Goal: Navigation & Orientation: Understand site structure

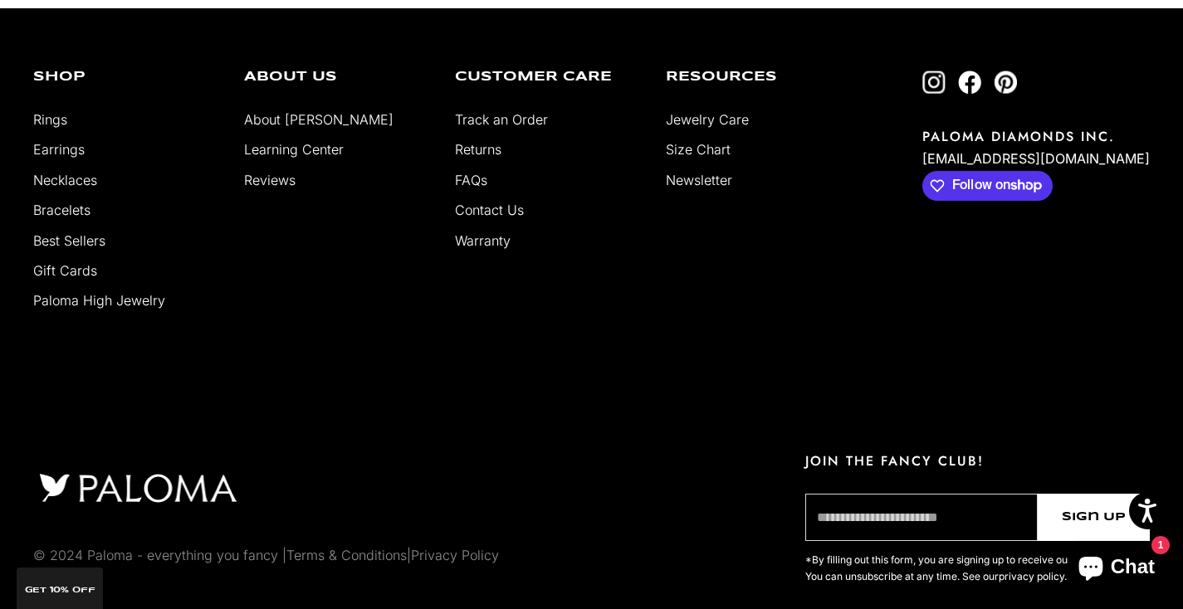
scroll to position [4457, 0]
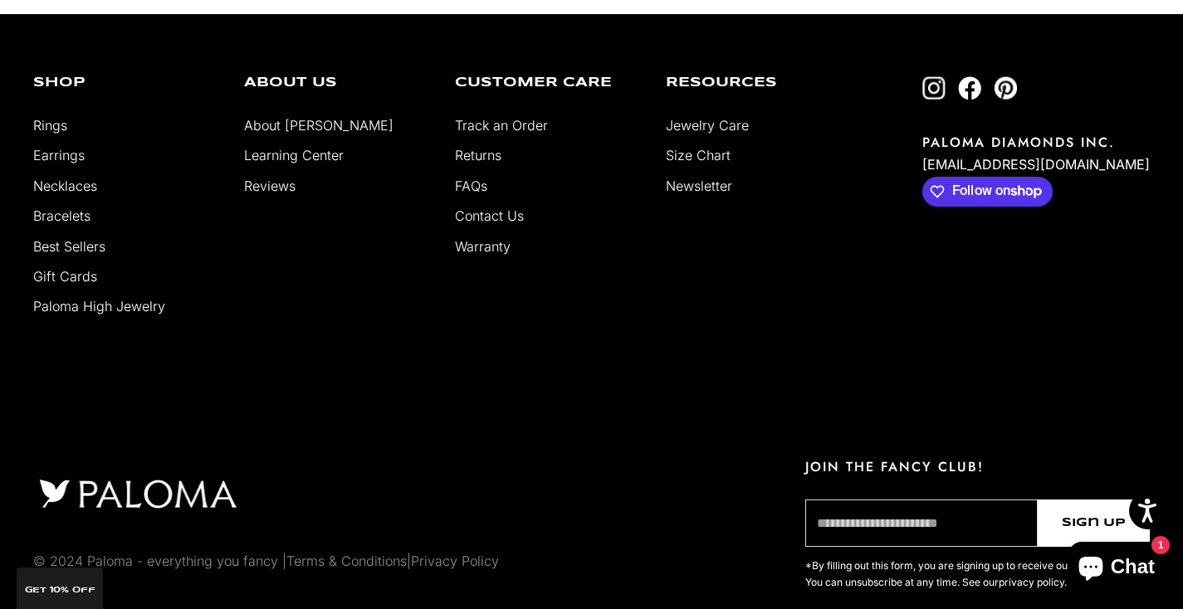
click at [306, 118] on link "About [PERSON_NAME]" at bounding box center [318, 125] width 149 height 17
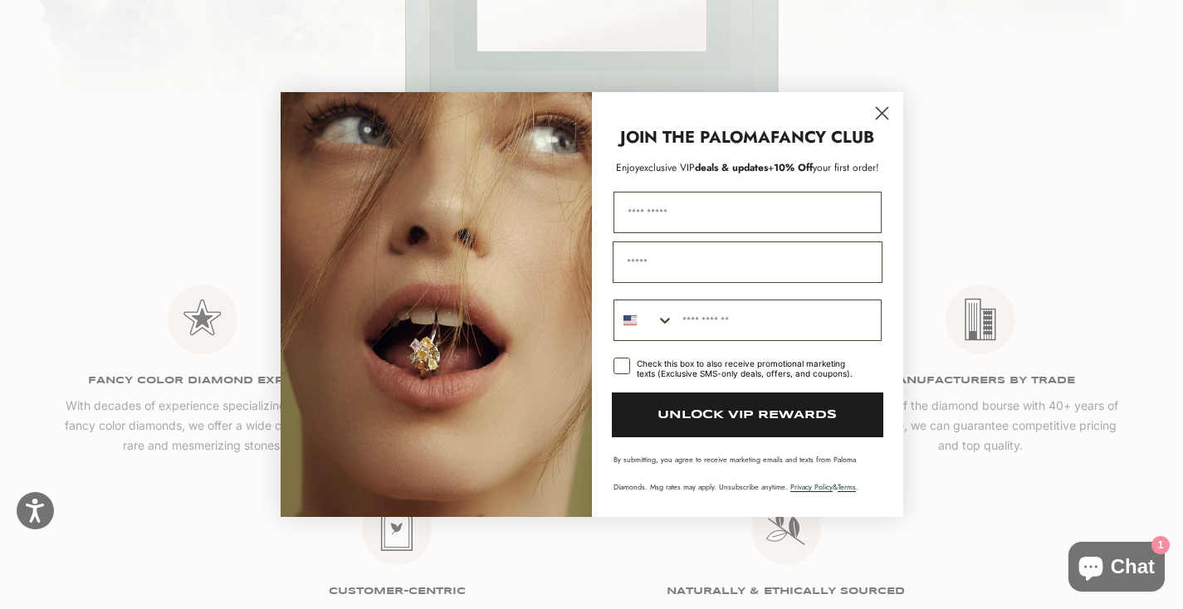
scroll to position [2347, 0]
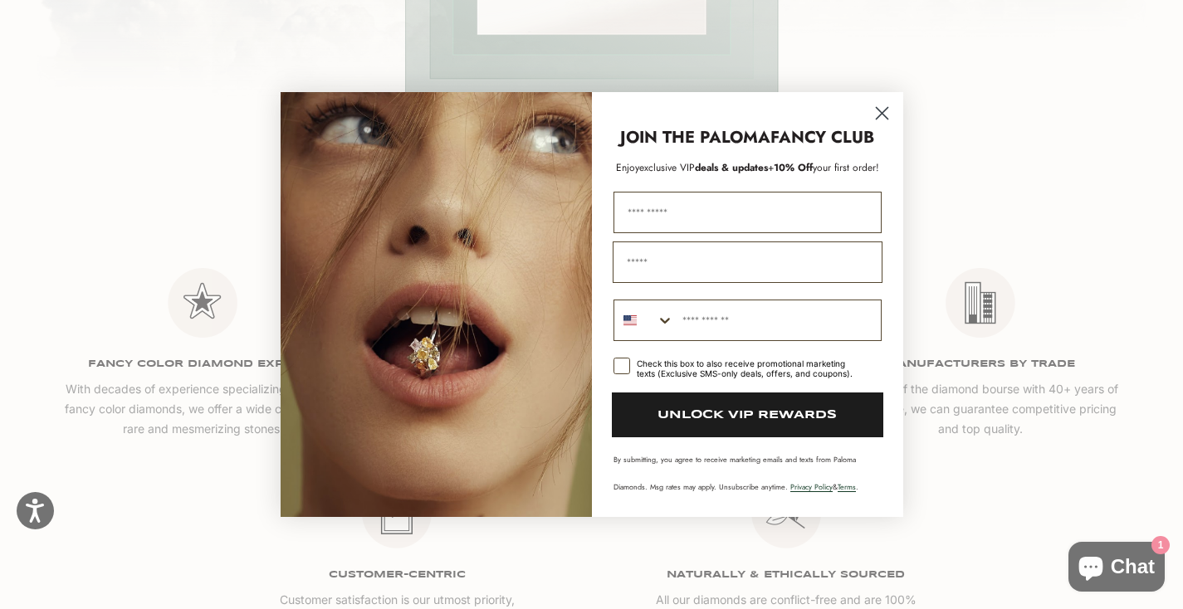
click at [887, 118] on circle "Close dialog" at bounding box center [881, 113] width 27 height 27
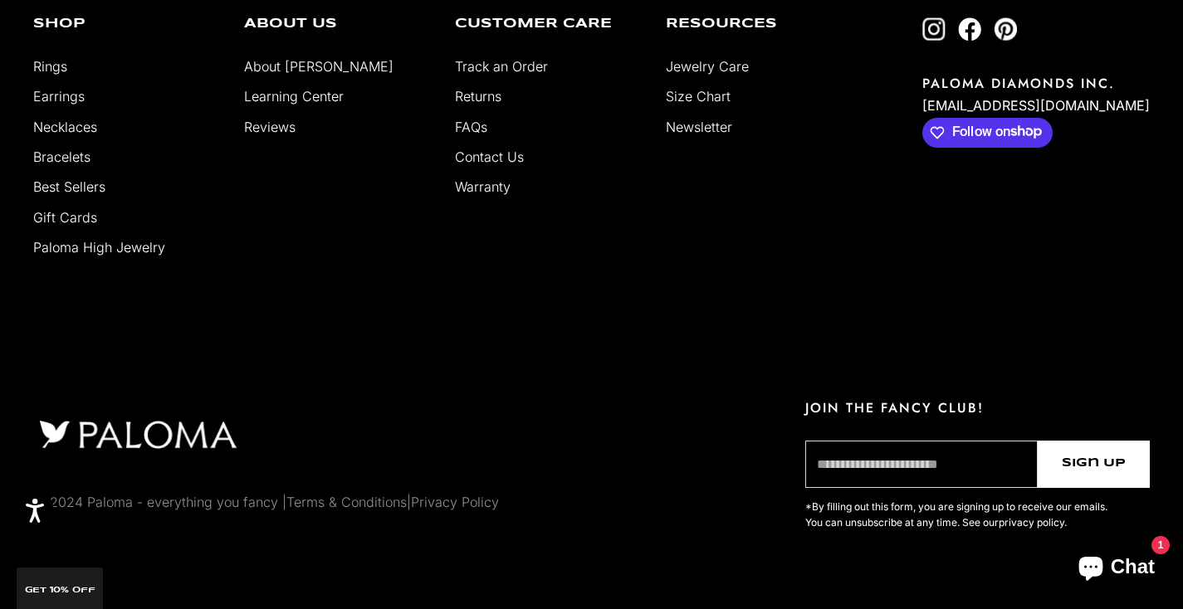
scroll to position [3207, 0]
click at [373, 496] on link "Terms & Conditions" at bounding box center [346, 503] width 120 height 17
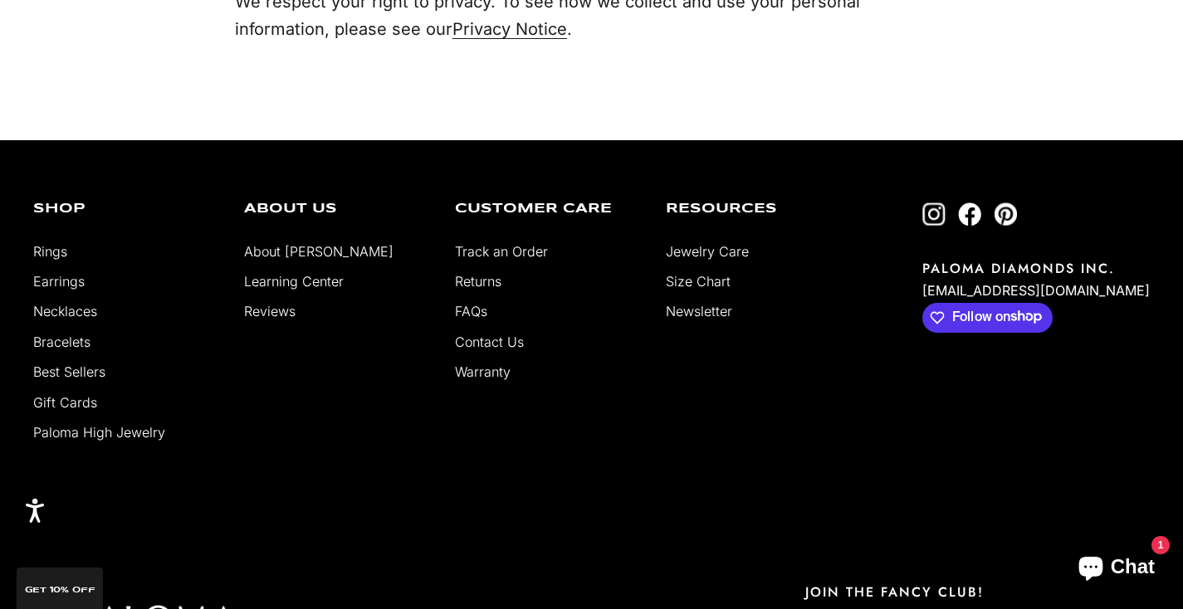
scroll to position [9193, 0]
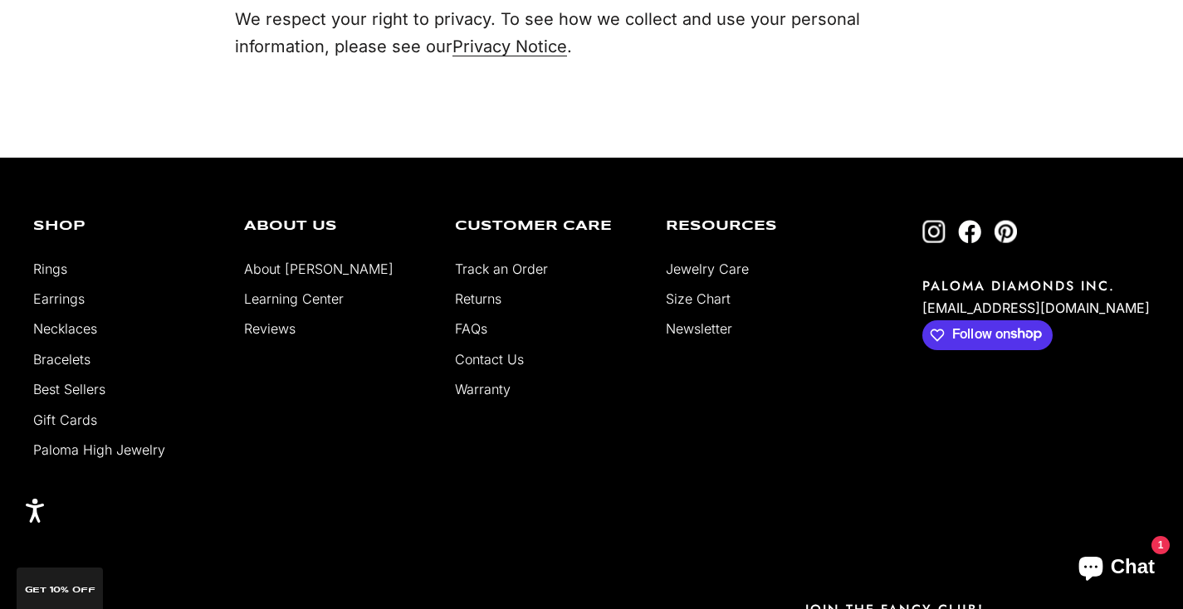
click at [498, 351] on link "Contact Us" at bounding box center [489, 359] width 69 height 17
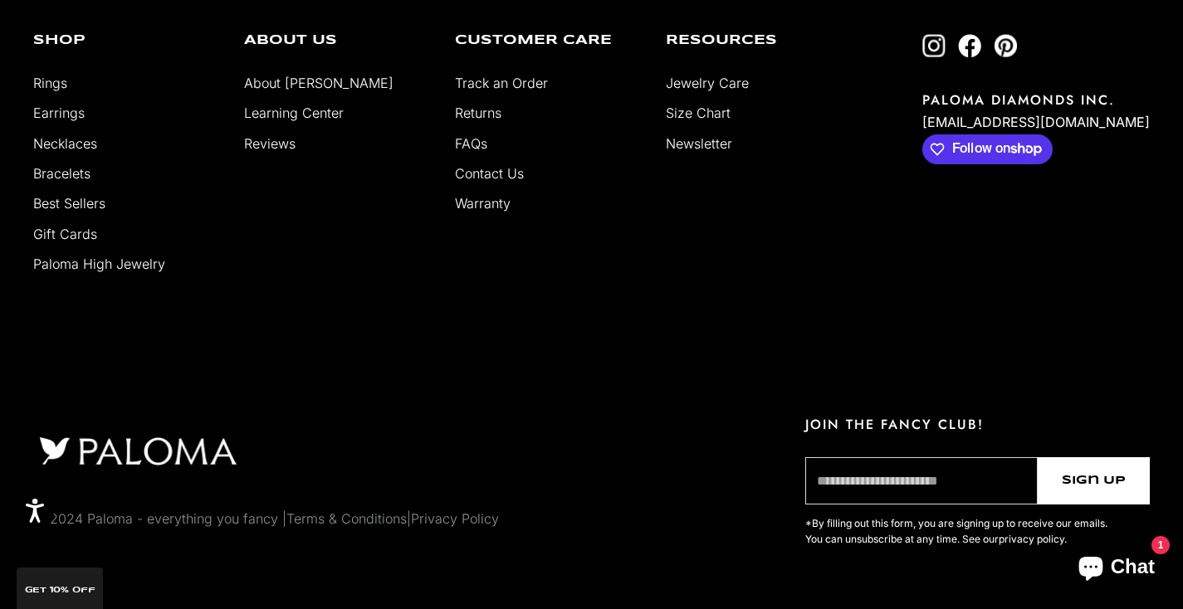
scroll to position [1230, 0]
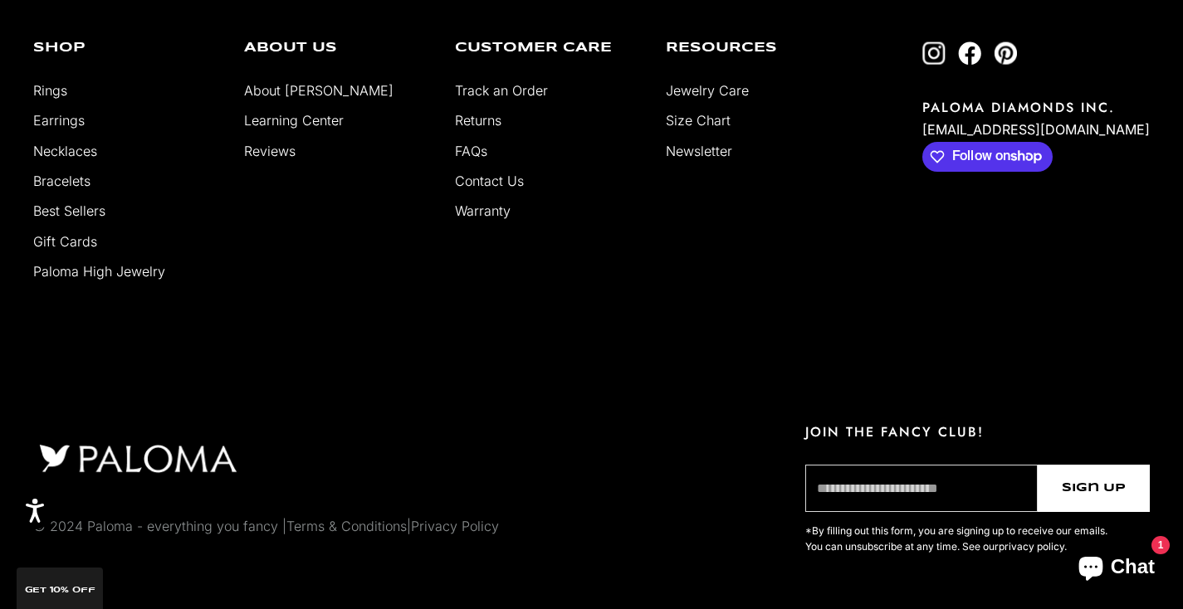
click at [471, 148] on link "FAQs" at bounding box center [471, 151] width 32 height 17
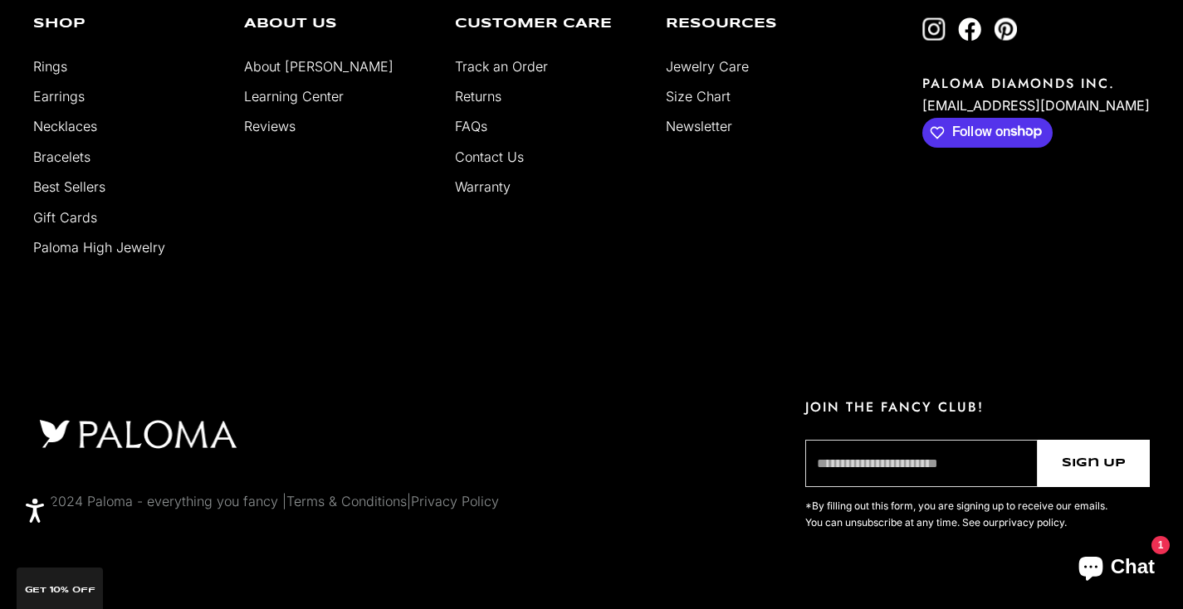
scroll to position [3518, 0]
click at [458, 504] on link "Privacy Policy" at bounding box center [455, 502] width 88 height 17
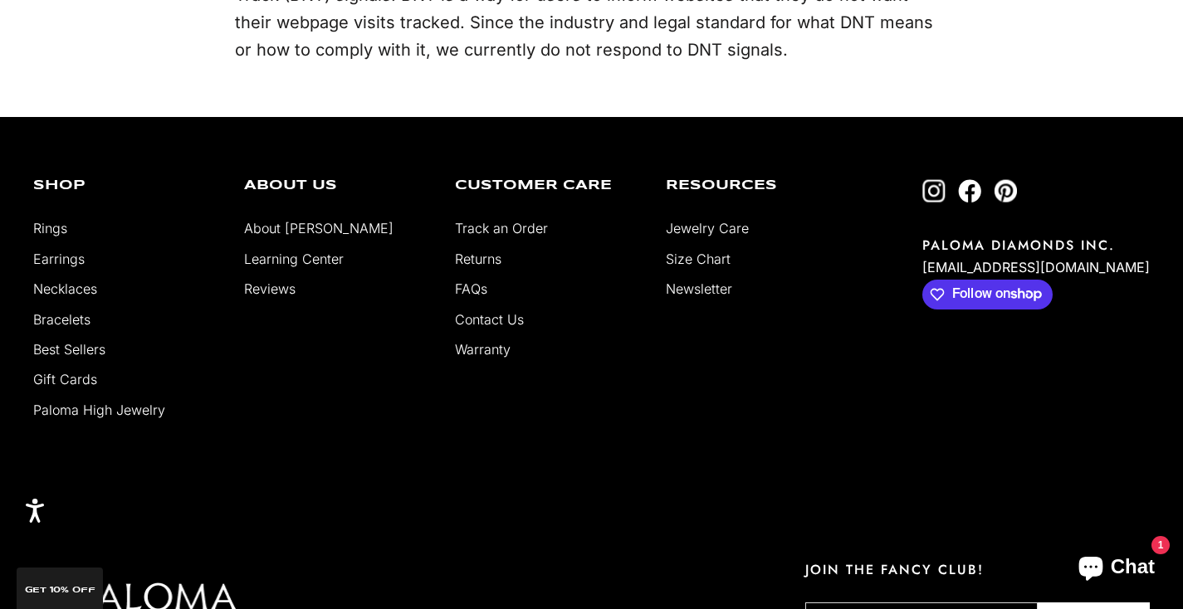
scroll to position [4237, 0]
